Goal: Check status: Check status

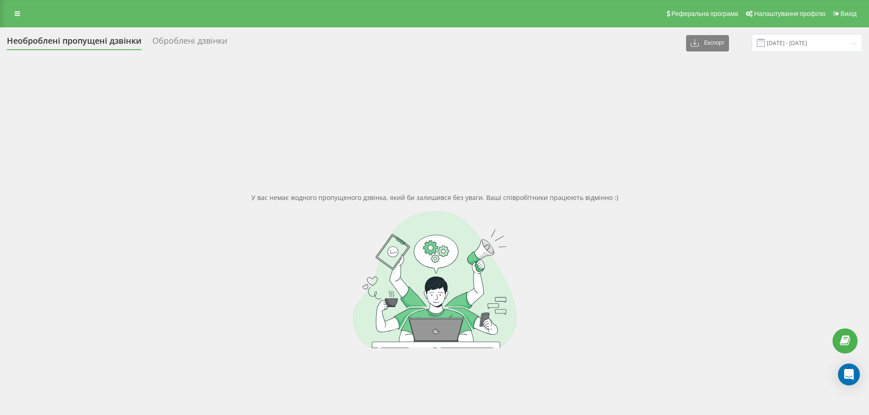
drag, startPoint x: 530, startPoint y: 280, endPoint x: 541, endPoint y: 267, distance: 17.1
click at [532, 275] on div at bounding box center [434, 280] width 855 height 137
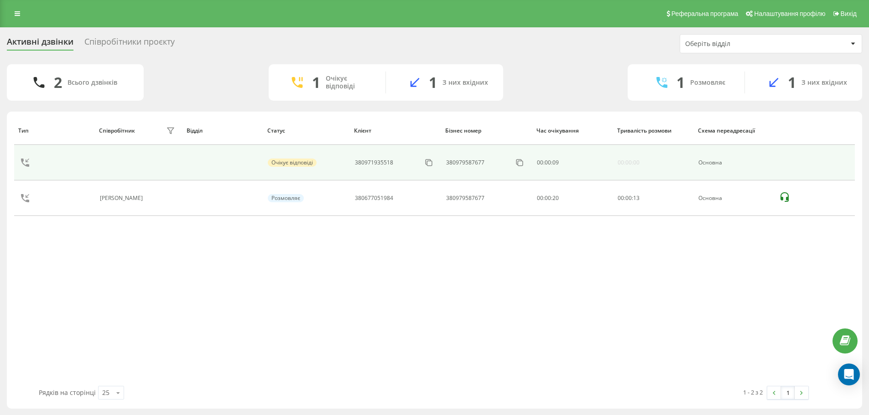
click at [378, 165] on div "380971935518" at bounding box center [374, 163] width 38 height 6
